Goal: Information Seeking & Learning: Learn about a topic

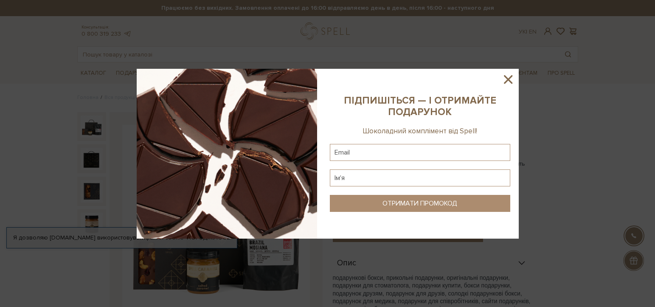
click at [507, 79] on icon at bounding box center [508, 79] width 8 height 8
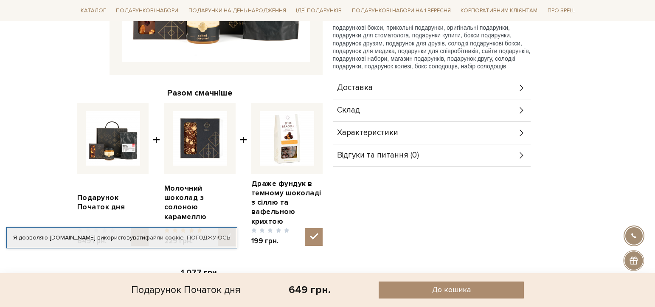
scroll to position [249, 0]
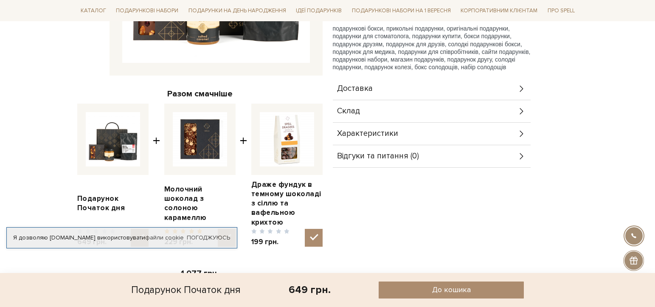
click at [353, 112] on span "Склад" at bounding box center [348, 111] width 23 height 8
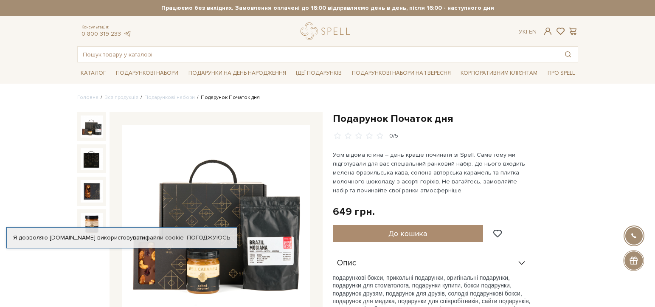
scroll to position [0, 0]
click at [388, 74] on link "Подарункові набори на 1 Вересня" at bounding box center [401, 73] width 106 height 14
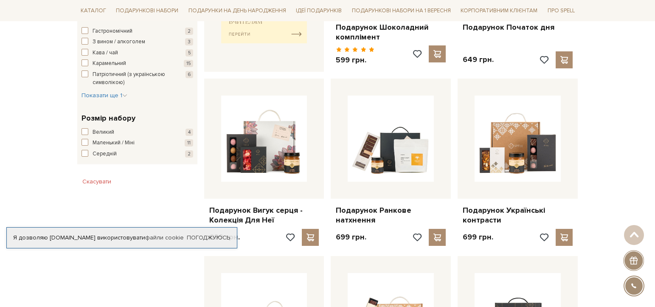
scroll to position [451, 0]
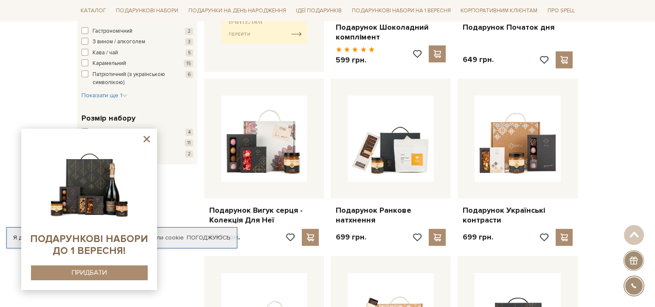
click at [148, 139] on icon at bounding box center [146, 139] width 11 height 11
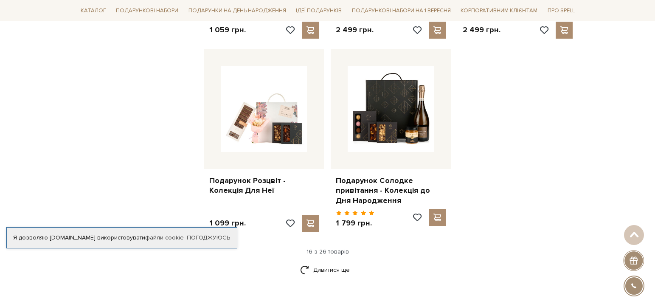
scroll to position [1019, 0]
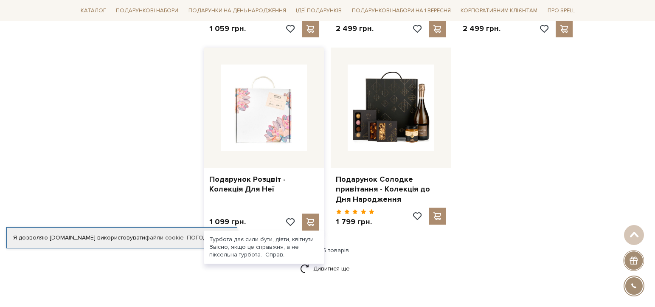
click at [265, 130] on img at bounding box center [264, 108] width 86 height 86
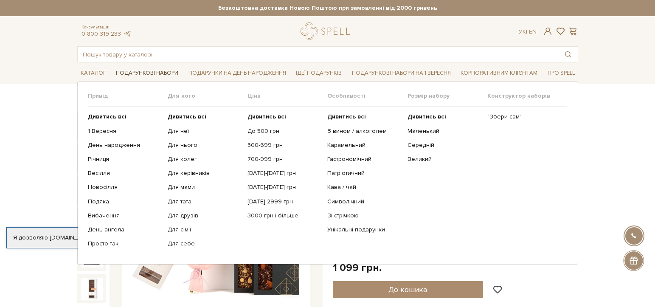
click at [159, 72] on link "Подарункові набори" at bounding box center [146, 73] width 69 height 13
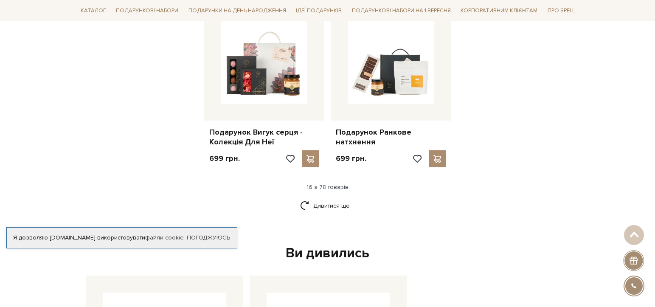
scroll to position [1061, 0]
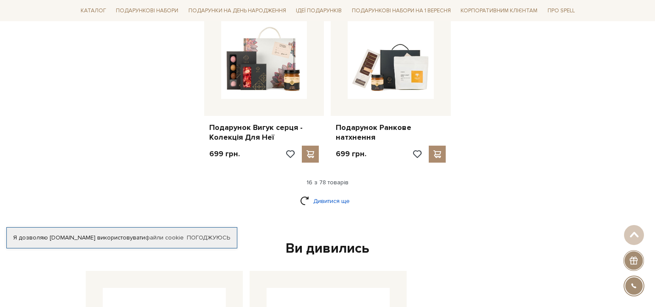
click at [323, 194] on link "Дивитися ще" at bounding box center [327, 201] width 55 height 15
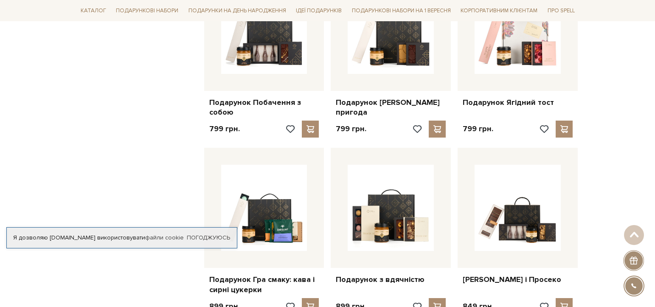
scroll to position [1554, 0]
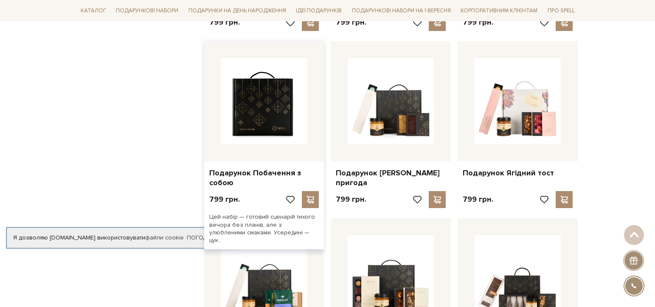
click at [272, 99] on img at bounding box center [264, 101] width 86 height 86
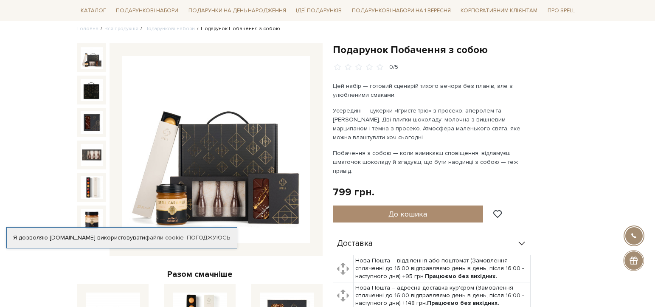
scroll to position [69, 0]
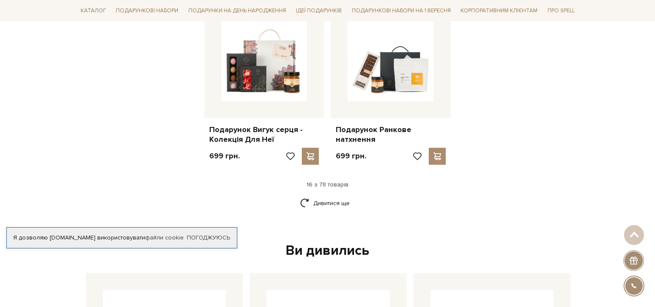
scroll to position [1061, 0]
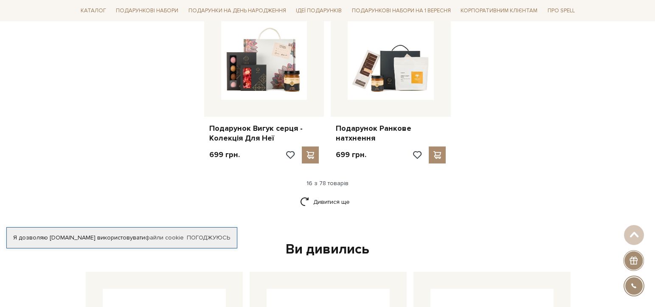
click at [352, 241] on div "Ви дивились" at bounding box center [327, 250] width 491 height 18
click at [323, 194] on link "Дивитися ще" at bounding box center [327, 201] width 55 height 15
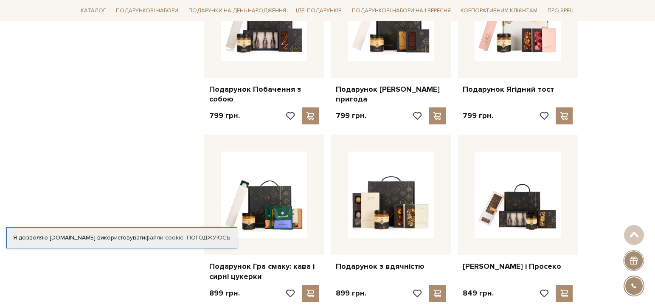
scroll to position [1640, 0]
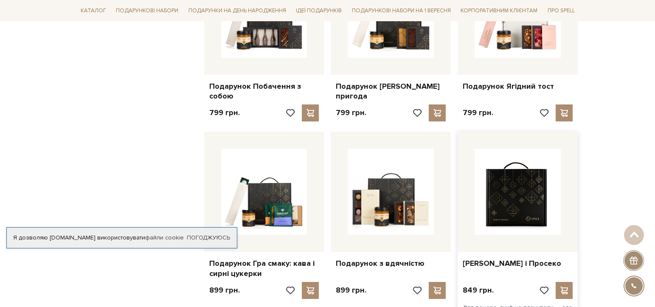
click at [515, 182] on img at bounding box center [517, 192] width 86 height 86
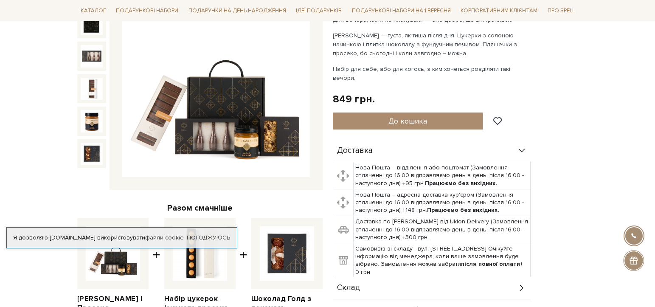
scroll to position [133, 0]
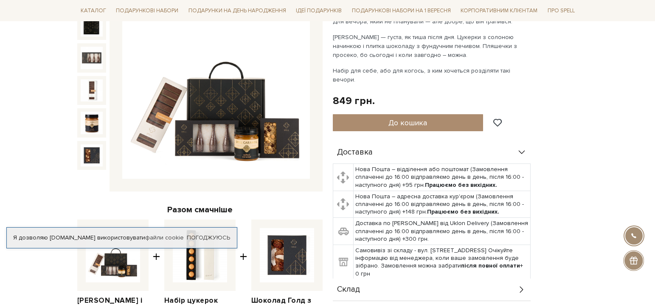
click at [199, 127] on img at bounding box center [216, 86] width 188 height 188
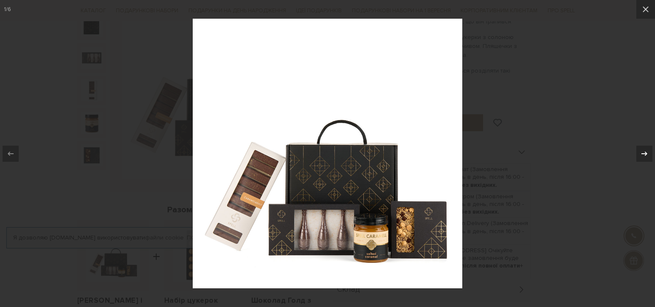
click at [644, 151] on icon at bounding box center [644, 154] width 10 height 10
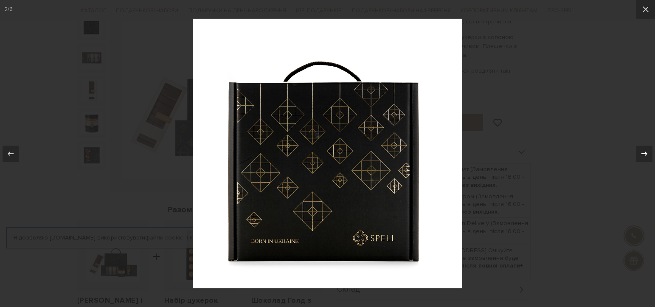
click at [644, 151] on icon at bounding box center [644, 154] width 10 height 10
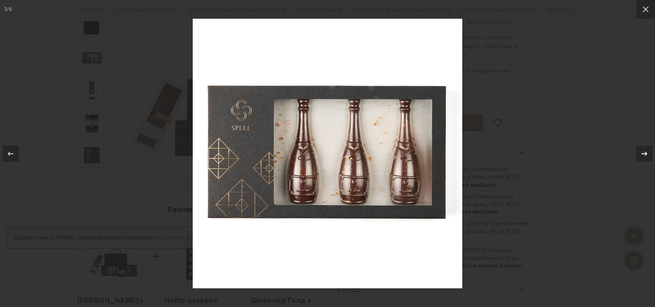
click at [644, 151] on icon at bounding box center [644, 154] width 10 height 10
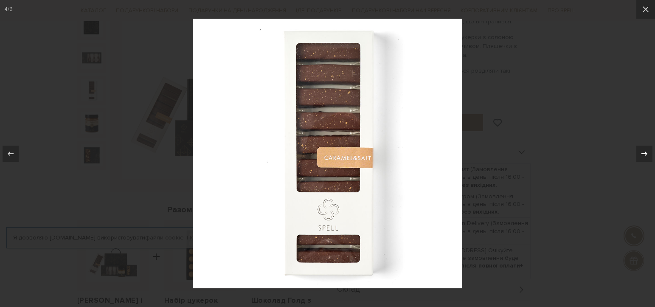
click at [644, 151] on icon at bounding box center [644, 154] width 10 height 10
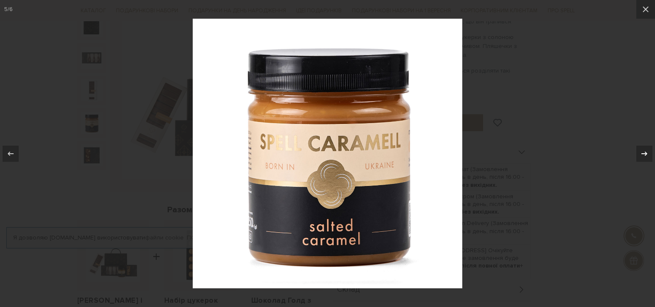
click at [644, 151] on icon at bounding box center [644, 154] width 10 height 10
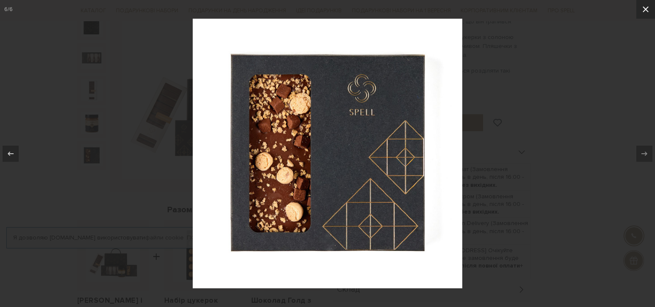
click at [645, 11] on icon at bounding box center [645, 9] width 10 height 10
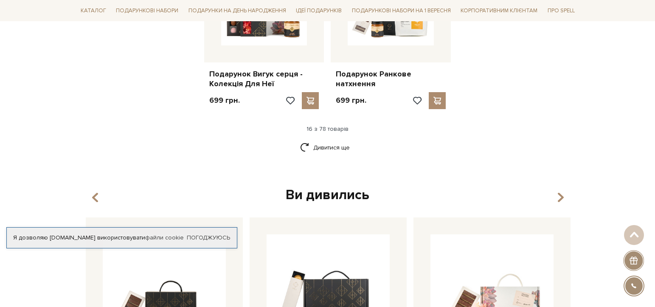
scroll to position [1162, 0]
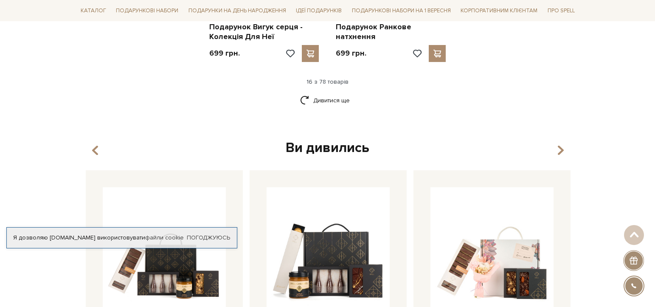
click at [344, 140] on div "Ви дивились" at bounding box center [327, 148] width 491 height 18
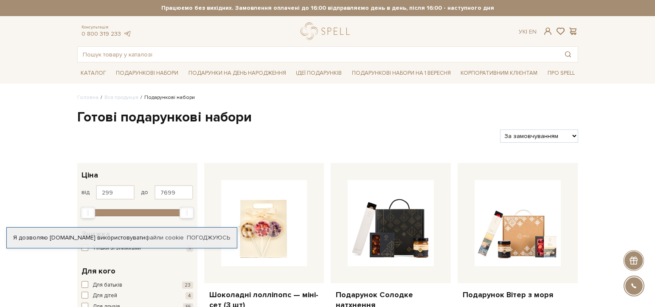
scroll to position [0, 0]
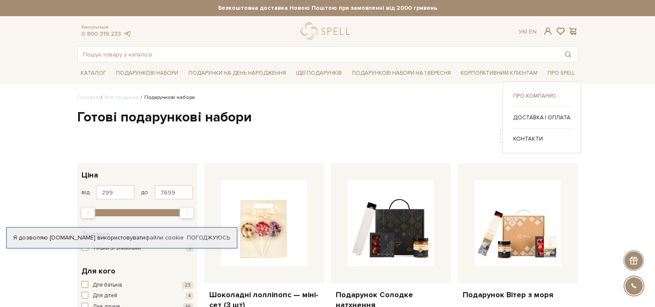
click at [547, 94] on link "Про компанію" at bounding box center [541, 96] width 57 height 8
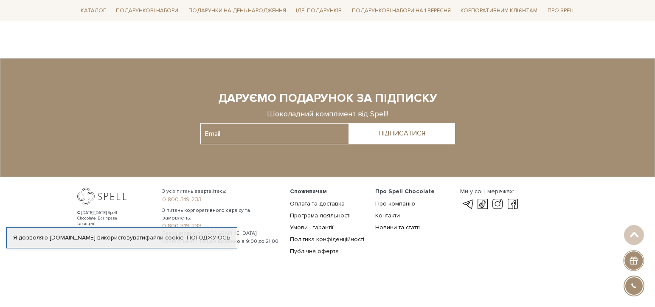
scroll to position [636, 0]
click at [339, 200] on link "Оплата та доставка" at bounding box center [317, 203] width 55 height 7
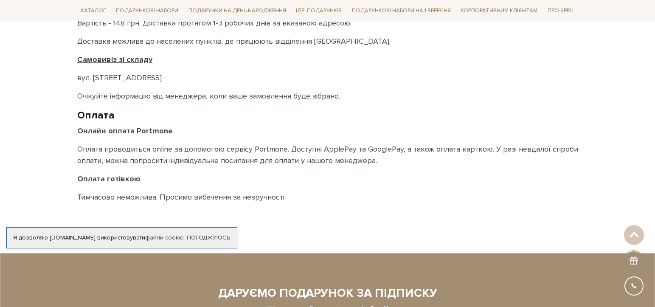
scroll to position [463, 0]
